Goal: Entertainment & Leisure: Browse casually

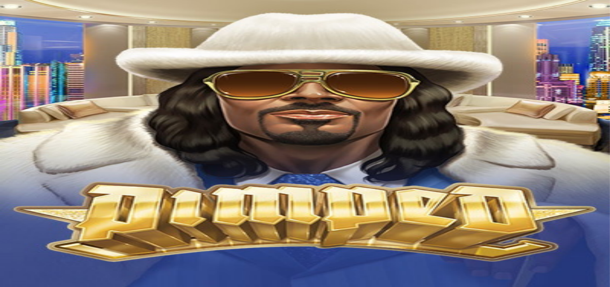
click at [57, 34] on img "Primary" at bounding box center [31, 23] width 54 height 22
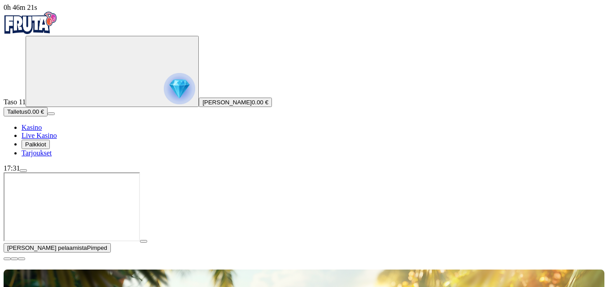
click at [50, 149] on button "Palkkiot" at bounding box center [36, 144] width 28 height 9
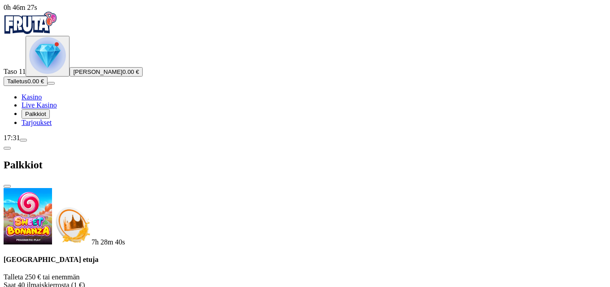
scroll to position [224, 0]
